Goal: Task Accomplishment & Management: Manage account settings

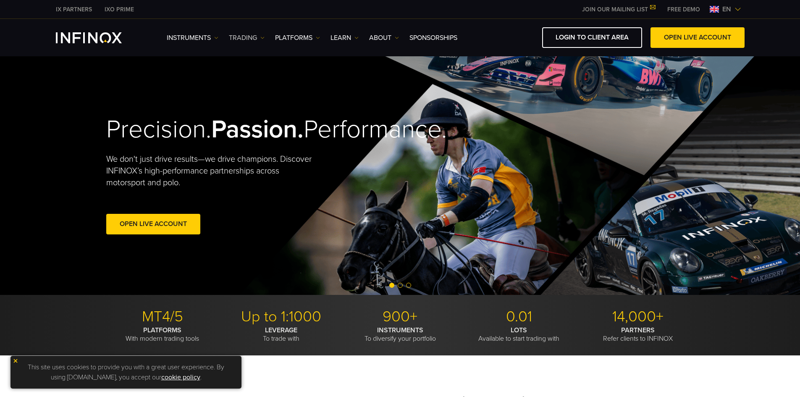
click at [264, 36] on img at bounding box center [262, 38] width 4 height 4
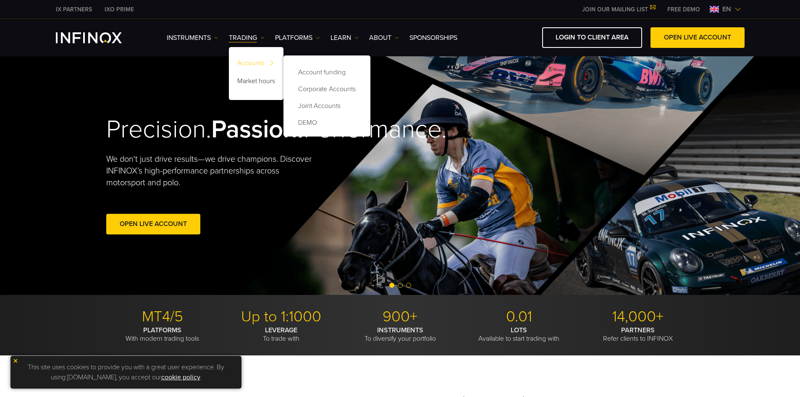
click at [260, 62] on link "Accounts" at bounding box center [256, 64] width 55 height 18
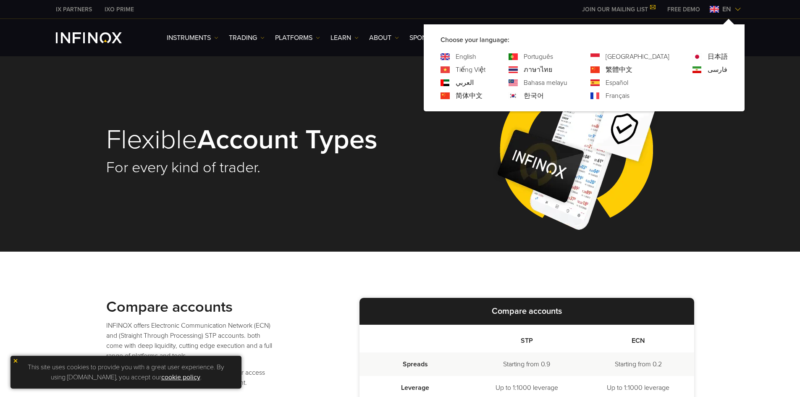
click at [553, 56] on link "Português" at bounding box center [538, 57] width 29 height 10
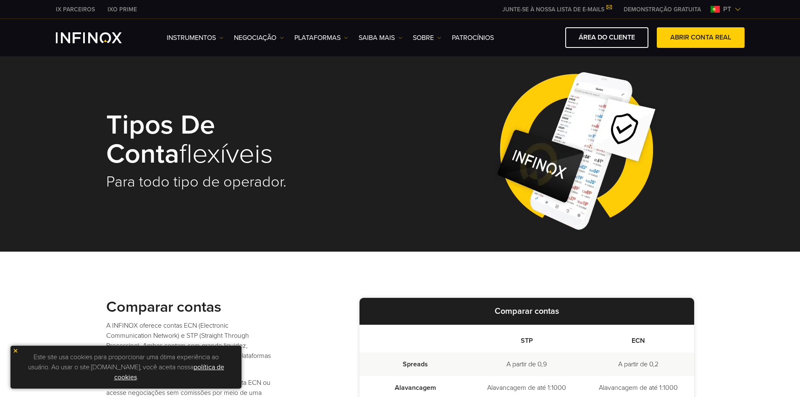
scroll to position [126, 0]
